Goal: Task Accomplishment & Management: Manage account settings

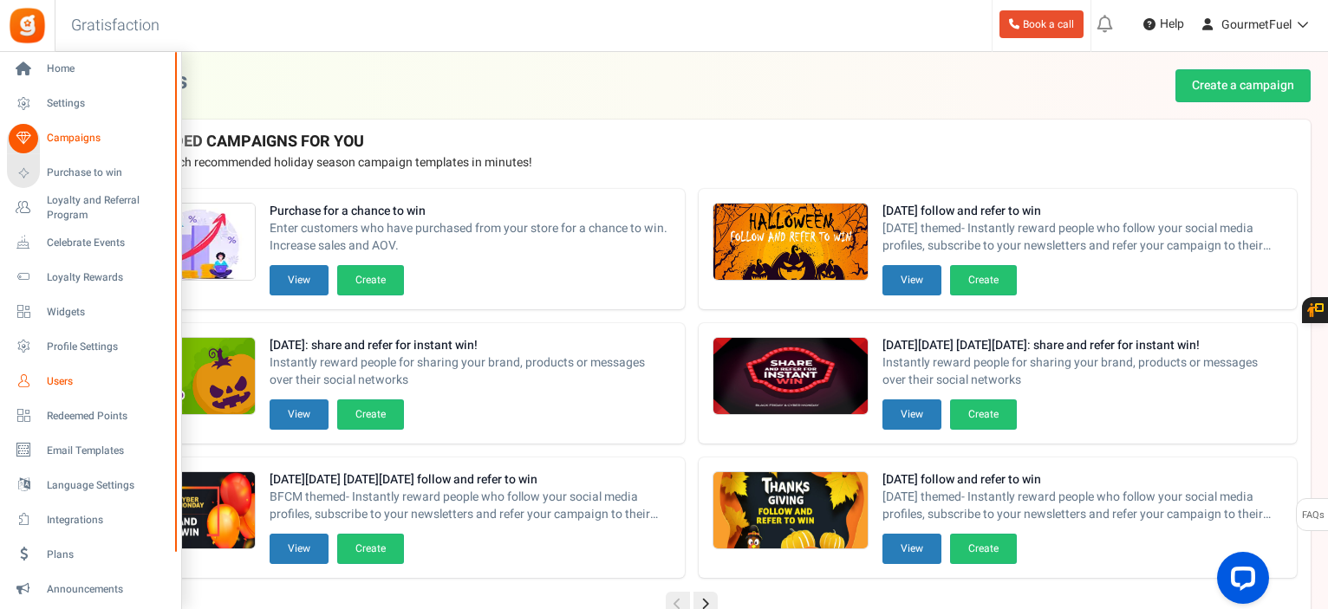
click at [63, 386] on span "Users" at bounding box center [107, 381] width 121 height 15
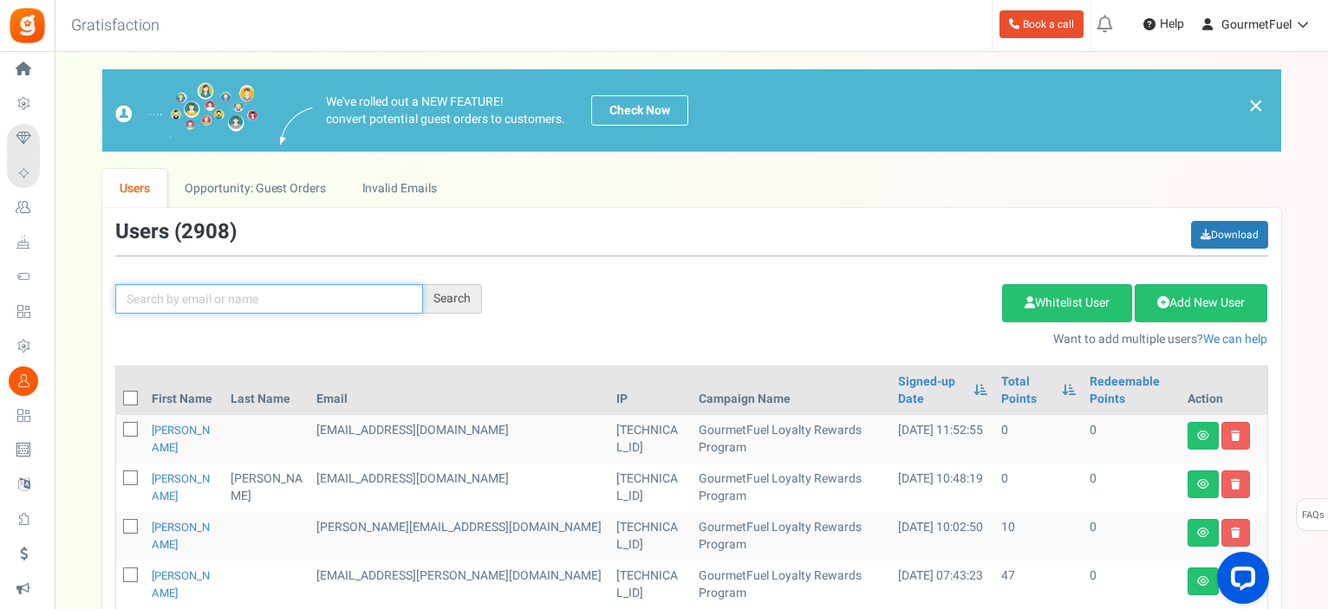
click at [253, 284] on input "text" at bounding box center [269, 298] width 308 height 29
paste input "[EMAIL_ADDRESS][DOMAIN_NAME]"
type input "[EMAIL_ADDRESS][DOMAIN_NAME]"
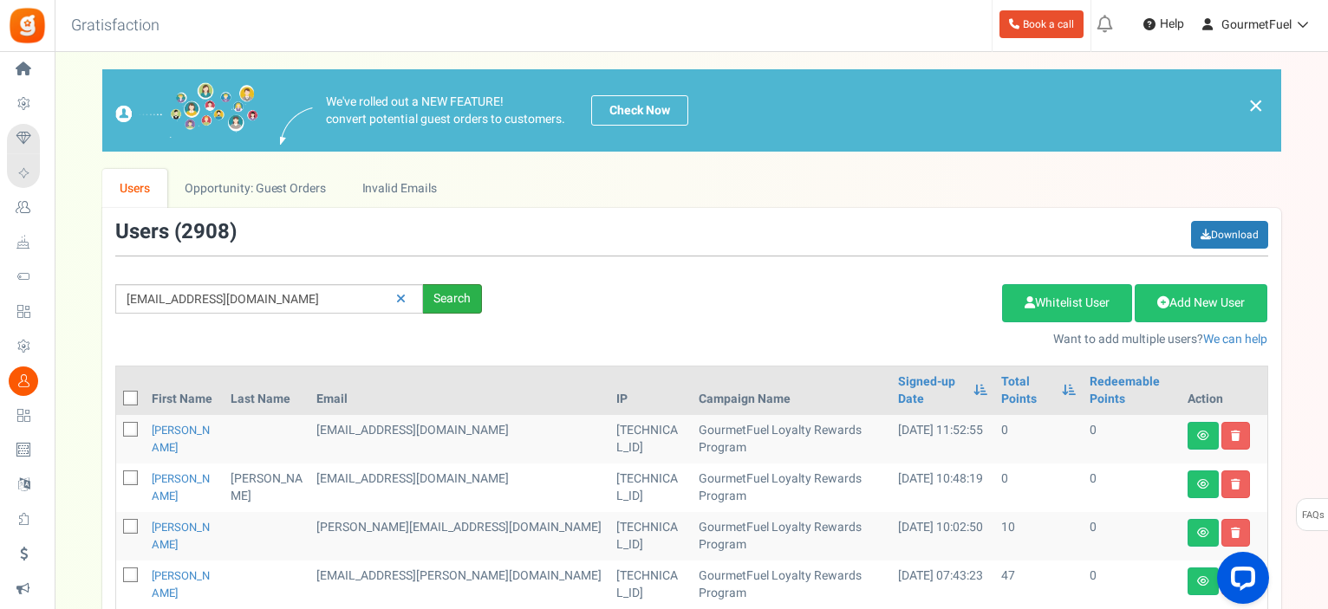
click at [452, 289] on div "Search" at bounding box center [452, 298] width 59 height 29
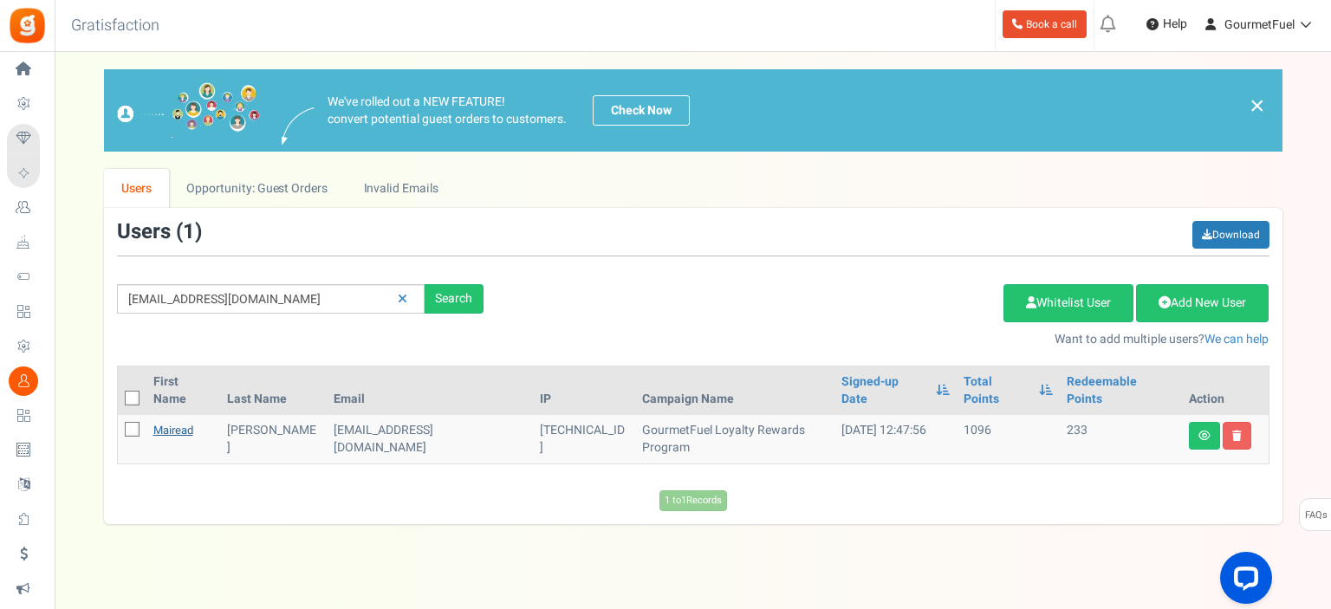
click at [185, 422] on link "Mairead" at bounding box center [173, 430] width 40 height 16
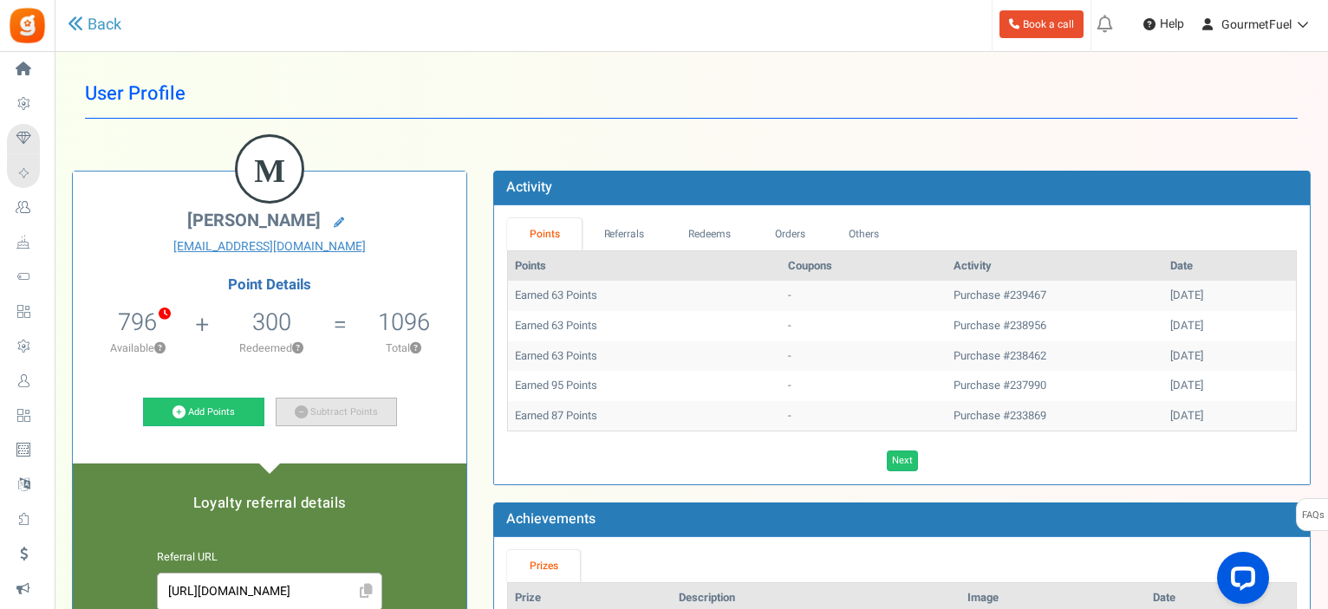
click at [357, 423] on link "Subtract Points" at bounding box center [336, 412] width 121 height 29
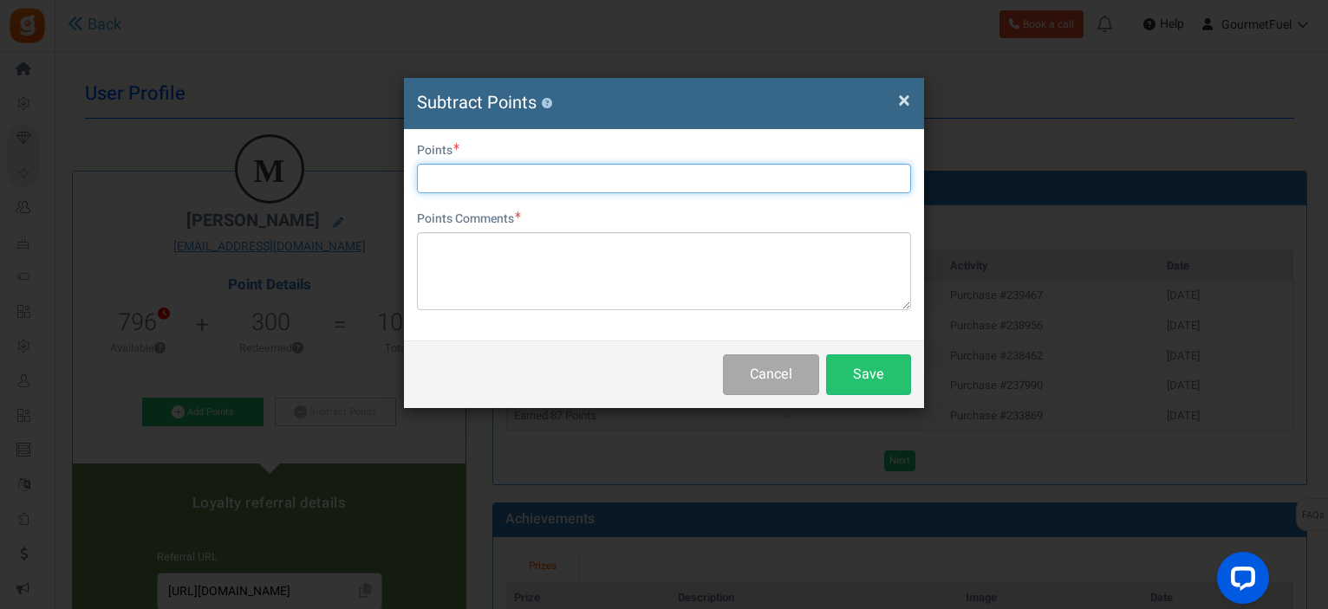
click at [532, 179] on input "text" at bounding box center [664, 178] width 494 height 29
type input "400"
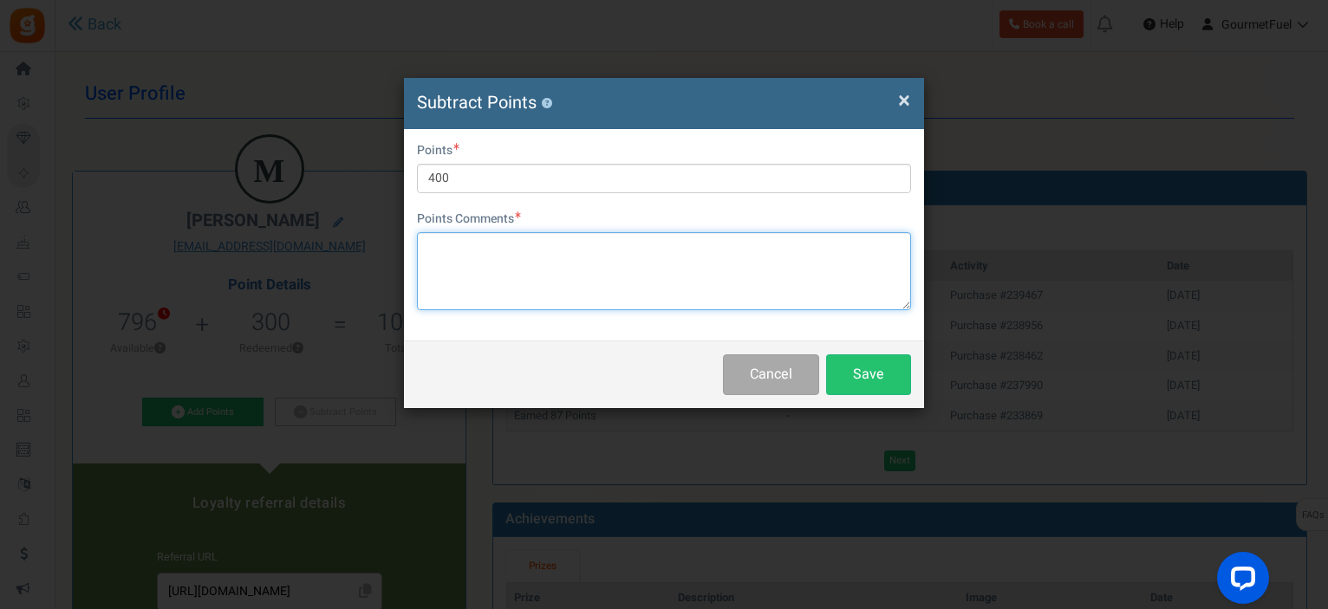
click at [509, 256] on textarea at bounding box center [664, 271] width 494 height 78
paste textarea "GRPAY2qi4mmuc"
click at [426, 250] on textarea "GRPAY2qi4mmuc" at bounding box center [664, 271] width 494 height 78
click at [578, 237] on textarea "GRPAY2qi4mmuc" at bounding box center [664, 271] width 494 height 78
type textarea "GRPAY2qi4mmuc for 20 euros"
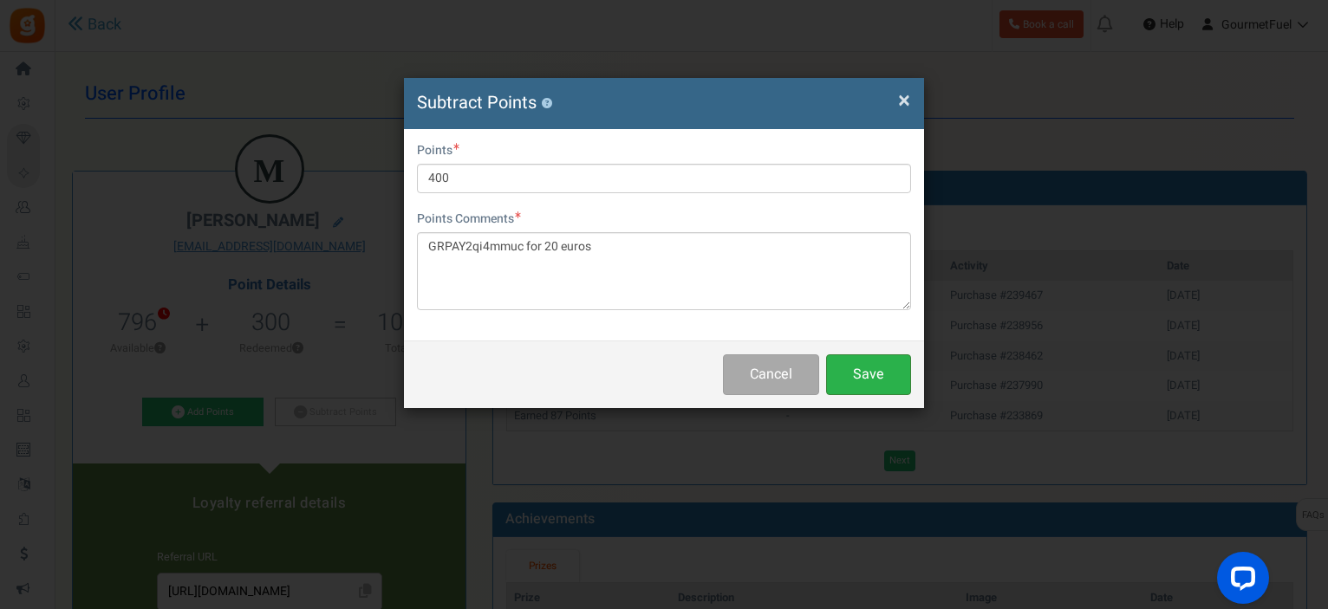
click at [863, 378] on button "Save" at bounding box center [868, 374] width 85 height 41
